Goal: Information Seeking & Learning: Learn about a topic

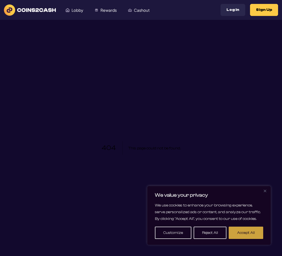
click at [242, 131] on button "Accept All" at bounding box center [245, 233] width 34 height 12
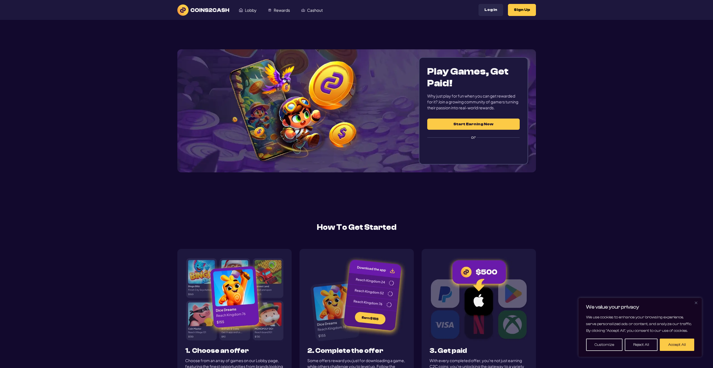
click at [258, 7] on link "Lobby" at bounding box center [247, 10] width 29 height 11
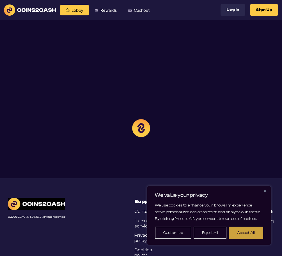
drag, startPoint x: 259, startPoint y: 233, endPoint x: 238, endPoint y: 213, distance: 29.5
click at [259, 233] on button "Accept All" at bounding box center [245, 233] width 34 height 12
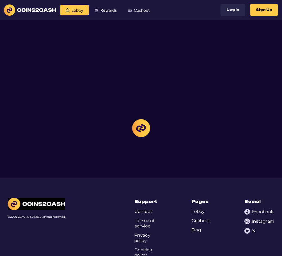
click at [29, 7] on div at bounding box center [141, 128] width 282 height 256
click at [18, 8] on div at bounding box center [141, 128] width 282 height 256
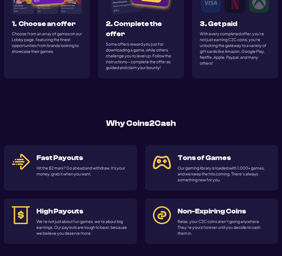
scroll to position [448, 0]
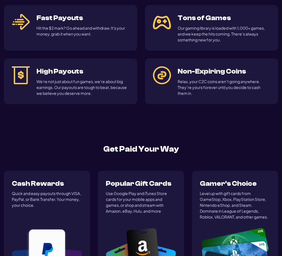
click at [140, 92] on div "Fast Payouts Hit the $2 mark? Go ahead and withdraw. It's your money, grab it w…" at bounding box center [141, 54] width 274 height 99
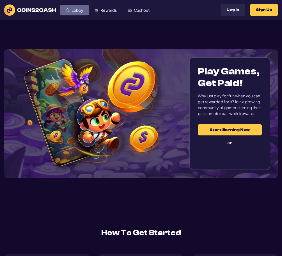
click at [77, 8] on span "Lobby" at bounding box center [77, 10] width 12 height 4
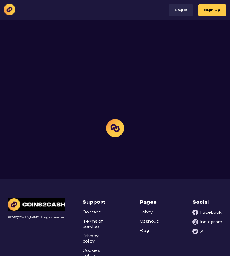
click at [36, 250] on div at bounding box center [115, 128] width 230 height 256
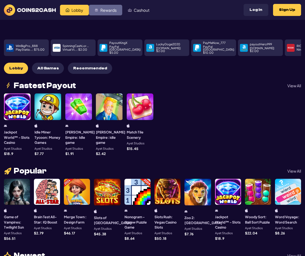
click at [104, 11] on span "Rewards" at bounding box center [108, 10] width 16 height 4
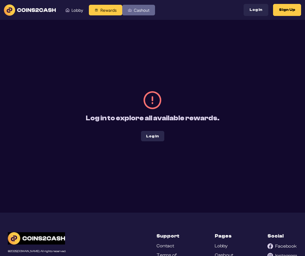
click at [134, 11] on span "Cashout" at bounding box center [142, 10] width 16 height 4
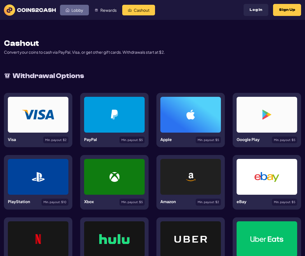
click at [78, 9] on span "Lobby" at bounding box center [77, 10] width 12 height 4
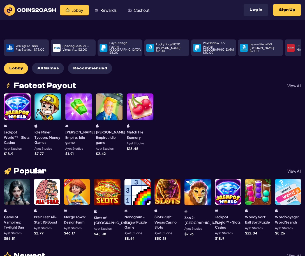
click at [260, 10] on button "Log In" at bounding box center [255, 10] width 25 height 12
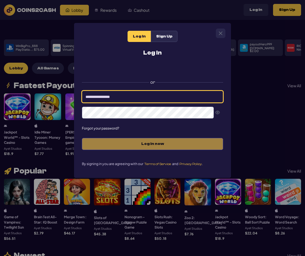
click at [145, 99] on input at bounding box center [152, 97] width 141 height 12
type input "*****"
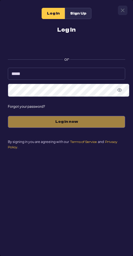
drag, startPoint x: 32, startPoint y: 8, endPoint x: 35, endPoint y: 9, distance: 2.9
click at [32, 8] on div "Log In Sign Up Log In or ***** Forgot your password? Log in now By signing in y…" at bounding box center [66, 80] width 133 height 161
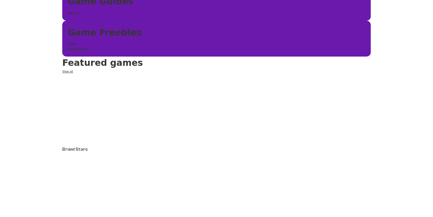
scroll to position [224, 0]
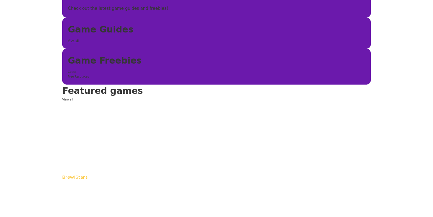
click at [62, 175] on link "Brawl Stars" at bounding box center [74, 177] width 25 height 5
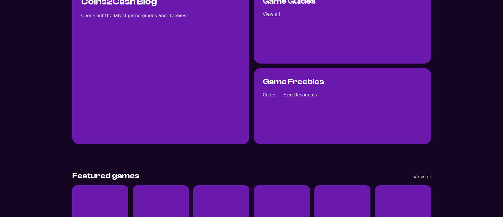
scroll to position [108, 0]
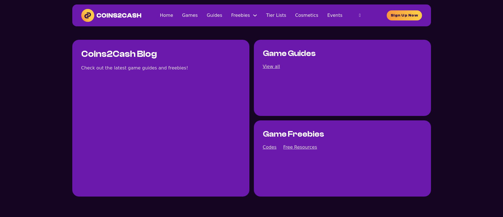
click at [278, 16] on div "Home Games Guides Freebies Free Resources Codes Tier Lists Cosmetics Events Hom…" at bounding box center [251, 15] width 359 height 22
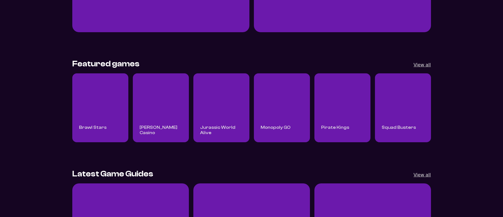
scroll to position [164, 0]
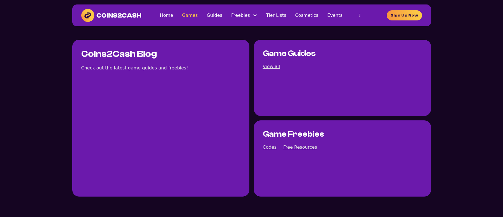
click at [182, 19] on link "Games" at bounding box center [190, 15] width 16 height 8
click at [266, 19] on link "Tier Lists" at bounding box center [276, 15] width 20 height 8
click at [342, 19] on li "Events" at bounding box center [334, 15] width 15 height 8
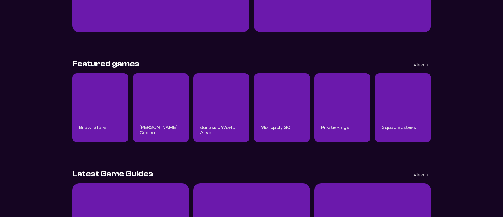
scroll to position [164, 0]
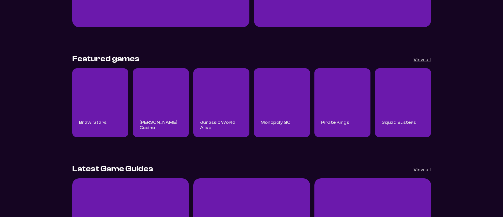
scroll to position [29, 0]
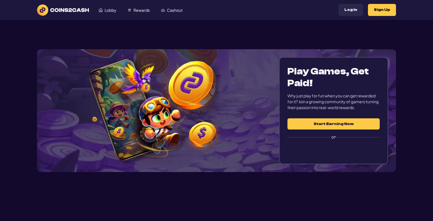
click at [141, 39] on section "Play Games, Get Paid! Why just play for fun when you can get rewarded for it? J…" at bounding box center [216, 111] width 359 height 182
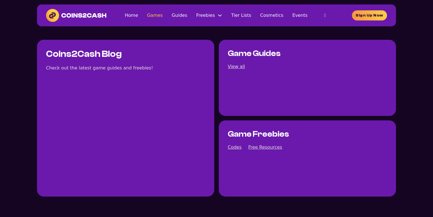
click at [147, 19] on link "Games" at bounding box center [155, 15] width 16 height 8
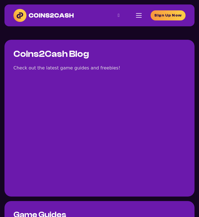
drag, startPoint x: 185, startPoint y: 107, endPoint x: 94, endPoint y: 63, distance: 100.6
click at [136, 18] on div "Home Games Guides Freebies Free Resources Codes Tier Lists Cosmetics Events Hom…" at bounding box center [139, 15] width 6 height 4
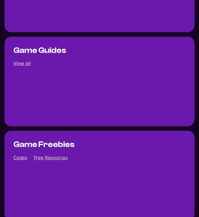
click at [150, 126] on div "Game Guides View all" at bounding box center [99, 82] width 190 height 90
click at [15, 67] on link "View all" at bounding box center [21, 64] width 17 height 8
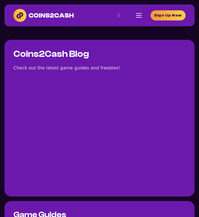
click at [0, 0] on div "Freebies" at bounding box center [0, 0] width 0 height 0
click at [151, 20] on link "Sign Up Now" at bounding box center [168, 15] width 35 height 10
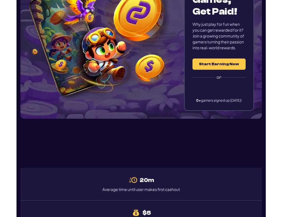
scroll to position [83, 0]
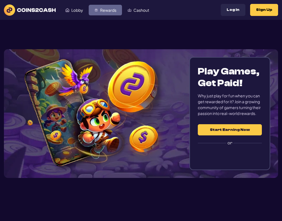
click at [102, 12] on span "Rewards" at bounding box center [108, 10] width 16 height 4
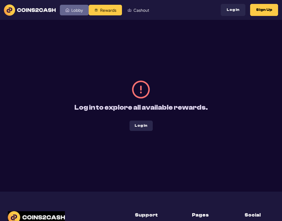
click at [76, 12] on span "Lobby" at bounding box center [77, 10] width 12 height 4
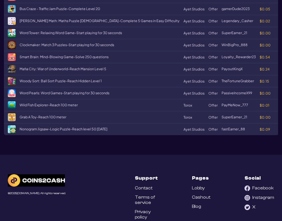
scroll to position [603, 0]
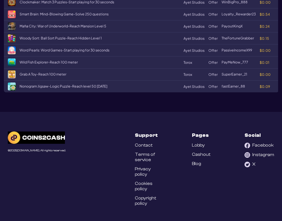
click at [198, 161] on link "Blog" at bounding box center [196, 163] width 9 height 5
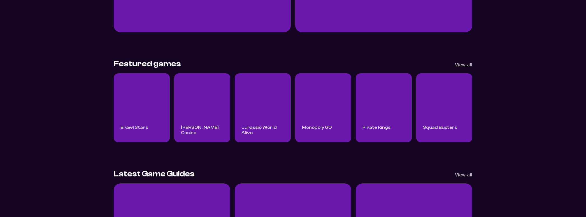
scroll to position [52, 0]
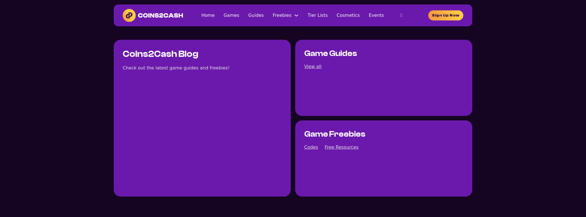
scroll to position [52, 0]
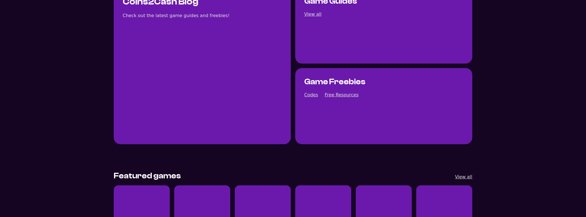
click at [0, 0] on li "Free Resources" at bounding box center [0, 0] width 0 height 0
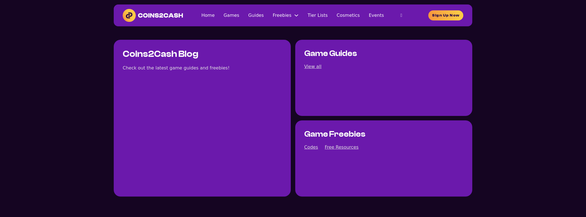
scroll to position [52, 0]
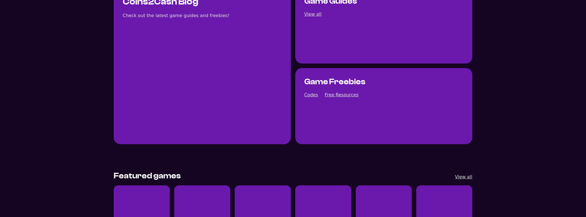
scroll to position [52, 0]
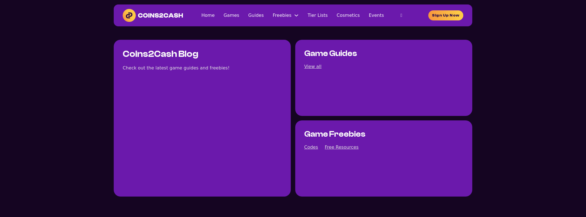
scroll to position [52, 0]
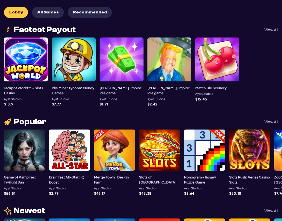
click at [22, 63] on div at bounding box center [26, 60] width 44 height 44
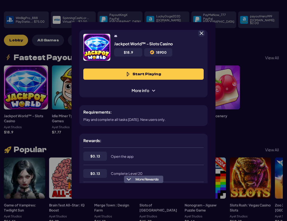
click at [201, 31] on span at bounding box center [201, 33] width 5 height 5
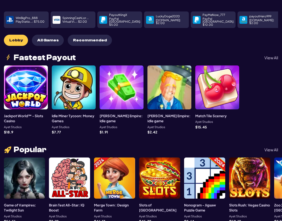
scroll to position [0, 0]
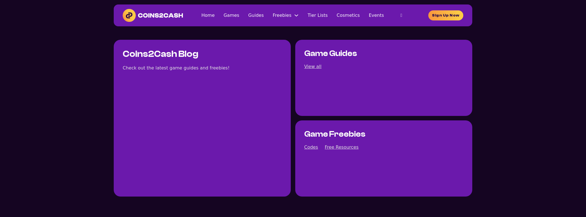
scroll to position [52, 0]
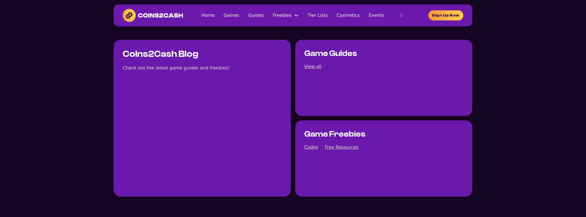
scroll to position [52, 0]
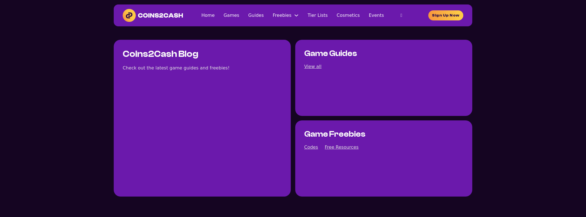
scroll to position [52, 0]
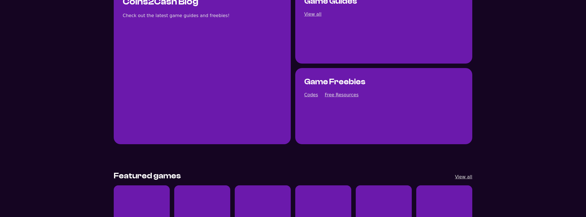
scroll to position [52, 0]
click at [502, 17] on link "Home" at bounding box center [544, 8] width 84 height 17
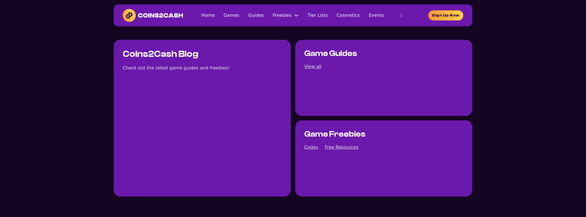
scroll to position [52, 0]
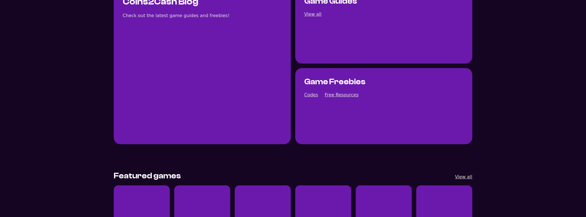
click at [502, 84] on li "Cosmetics" at bounding box center [544, 92] width 84 height 17
click at [201, 107] on form "Search" at bounding box center [293, 116] width 185 height 19
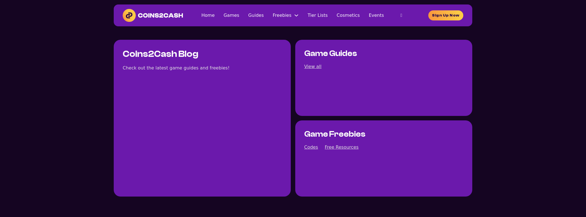
scroll to position [52, 0]
click at [369, 19] on link "Events" at bounding box center [376, 15] width 15 height 8
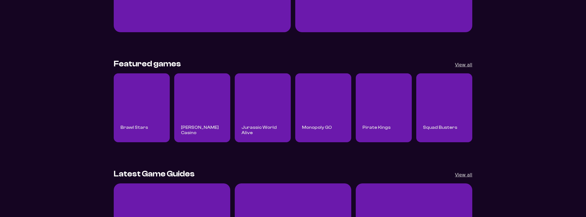
scroll to position [164, 0]
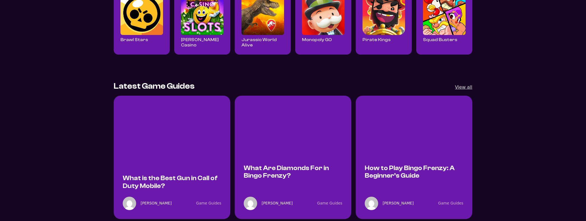
scroll to position [196, 0]
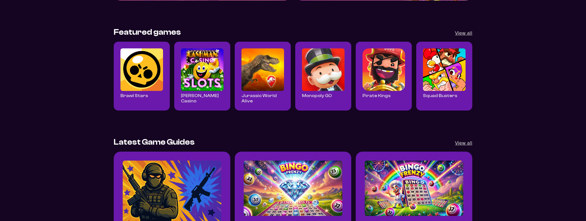
click at [143, 71] on img "Read all Brawl Stars posts" at bounding box center [141, 69] width 43 height 43
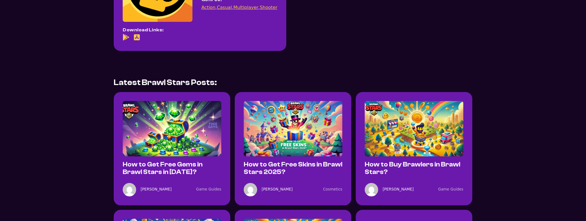
scroll to position [196, 0]
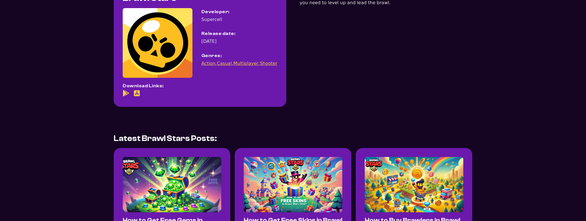
scroll to position [0, 0]
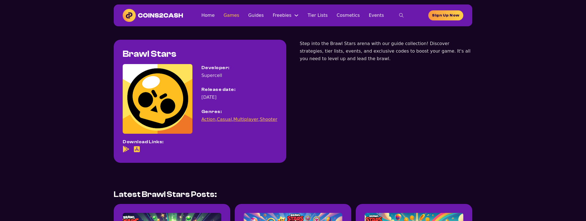
click at [239, 17] on link "Games" at bounding box center [232, 15] width 16 height 8
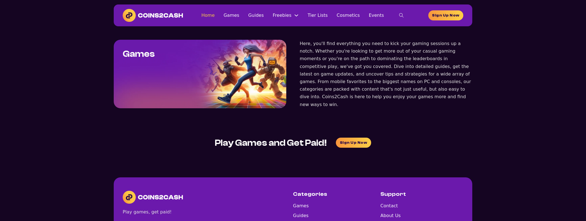
click at [215, 16] on link "Home" at bounding box center [207, 15] width 13 height 8
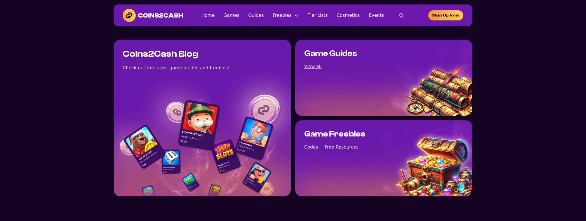
click at [162, 16] on img at bounding box center [153, 15] width 60 height 13
